Goal: Transaction & Acquisition: Purchase product/service

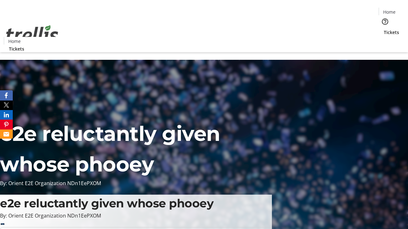
click at [384, 29] on span "Tickets" at bounding box center [391, 32] width 15 height 7
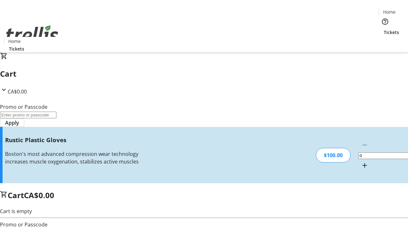
click at [361, 162] on mat-icon "Increment by one" at bounding box center [365, 166] width 8 height 8
type input "1"
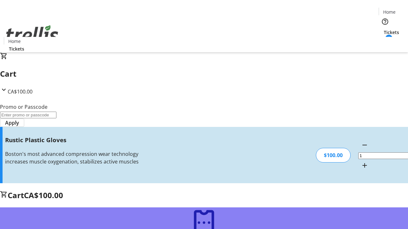
type input "FREE"
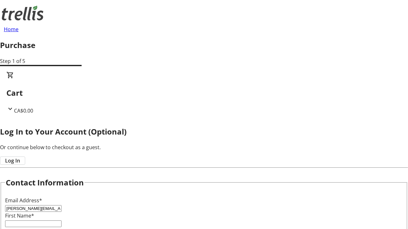
type input "[PERSON_NAME][EMAIL_ADDRESS][DOMAIN_NAME]"
type input "[PERSON_NAME]"
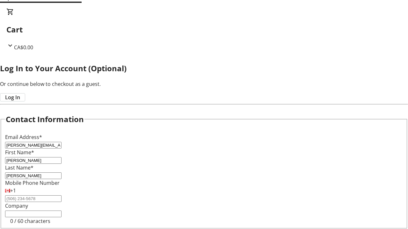
scroll to position [16, 0]
